Goal: Find specific page/section: Find specific page/section

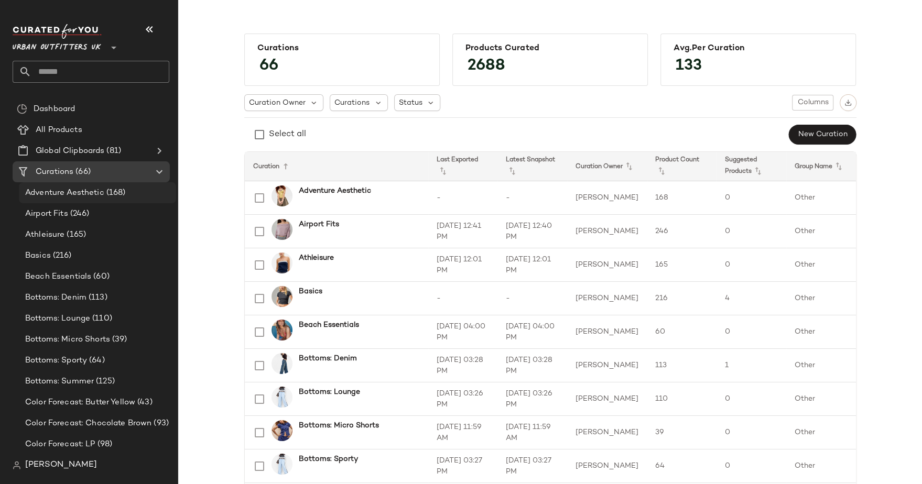
click at [80, 189] on span "Adventure Aesthetic" at bounding box center [64, 193] width 79 height 12
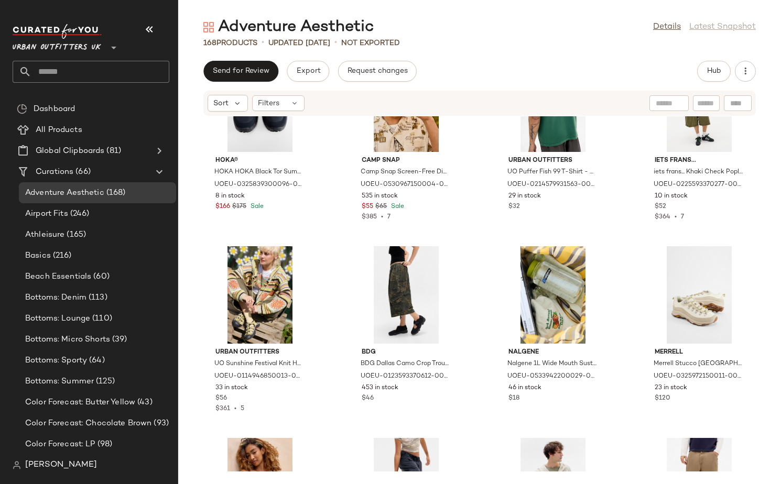
scroll to position [465, 0]
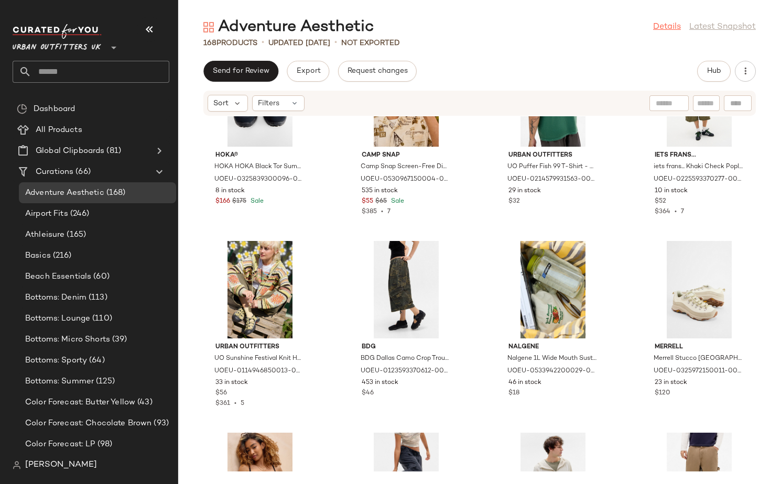
click at [661, 28] on link "Details" at bounding box center [667, 27] width 28 height 13
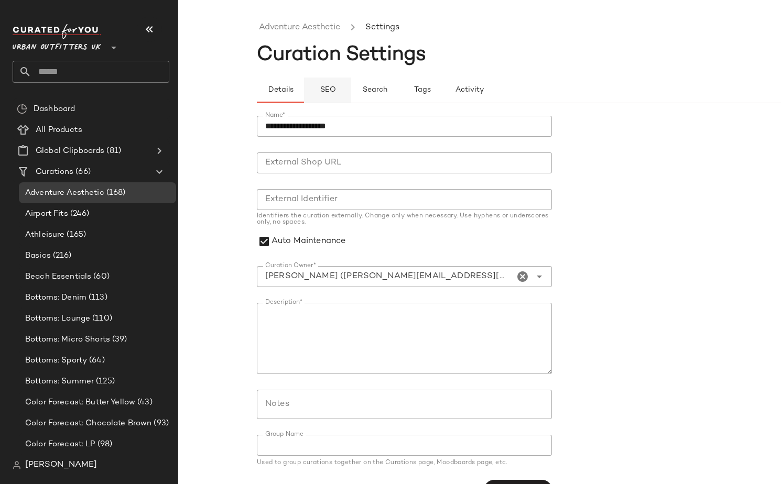
click at [333, 90] on span "SEO" at bounding box center [327, 90] width 16 height 8
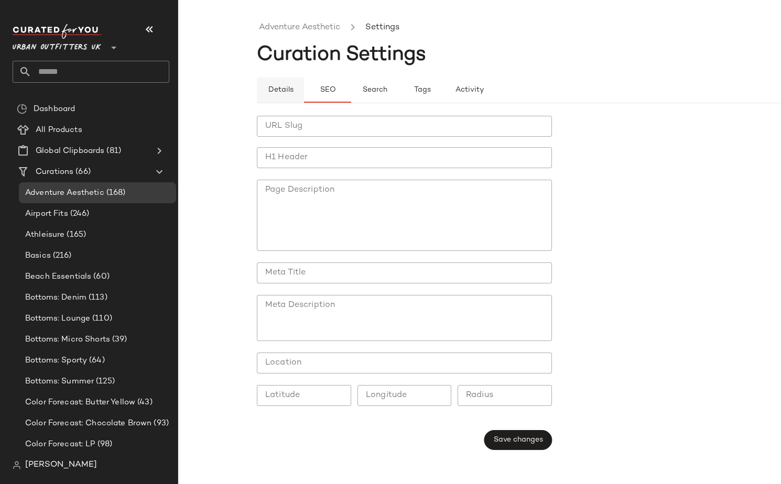
click at [351, 91] on button "Details" at bounding box center [374, 90] width 47 height 25
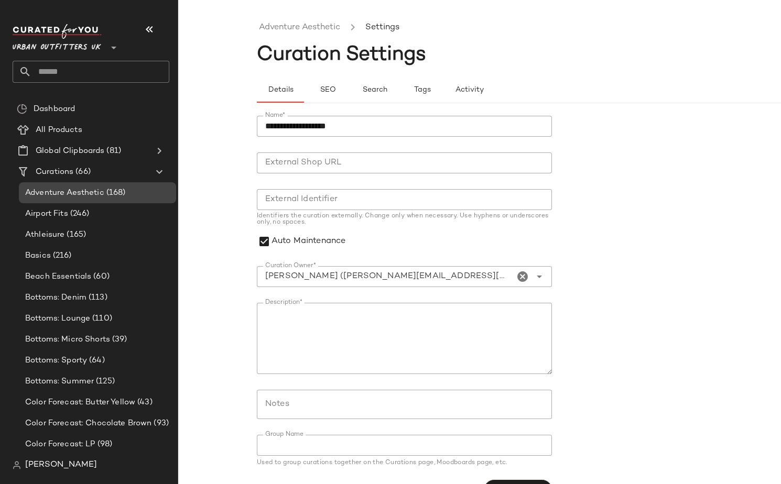
click at [100, 190] on span "Adventure Aesthetic" at bounding box center [64, 193] width 79 height 12
